Goal: Information Seeking & Learning: Learn about a topic

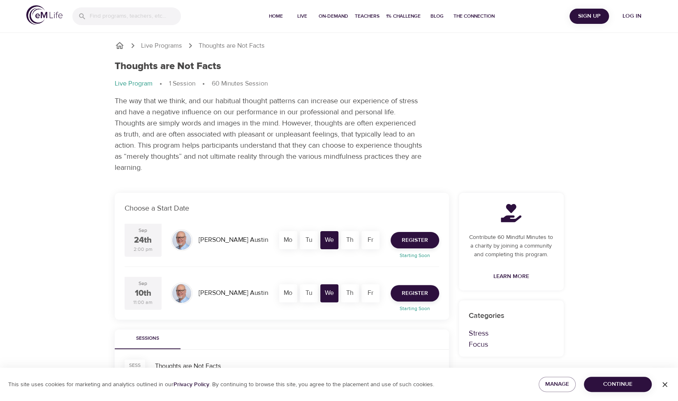
click at [199, 346] on div "Sessions" at bounding box center [282, 339] width 334 height 20
click at [534, 147] on div "Thoughts are Not Facts Live Program 1 Session 60 Minutes Session The way that w…" at bounding box center [339, 117] width 459 height 123
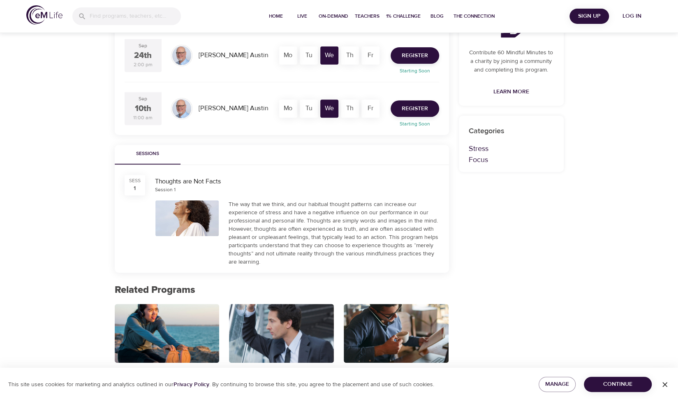
scroll to position [185, 0]
